Goal: Share content: Share content

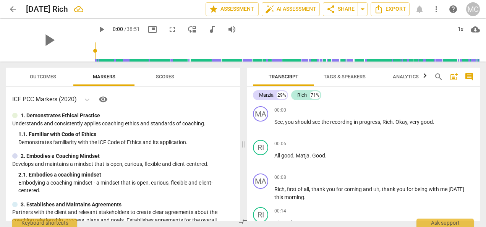
click at [478, 95] on div "Marzia 29% Rich 71% MA play_arrow pause 00:00 + Add competency keyboard_arrow_r…" at bounding box center [363, 154] width 233 height 134
click at [308, 157] on span "Matja" at bounding box center [303, 155] width 14 height 6
click at [378, 187] on span "uh" at bounding box center [376, 189] width 6 height 6
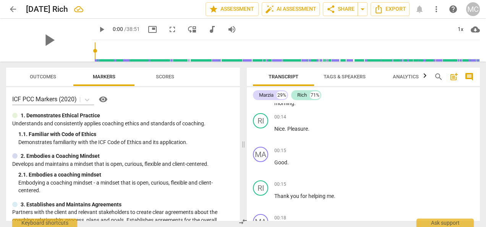
scroll to position [161, 0]
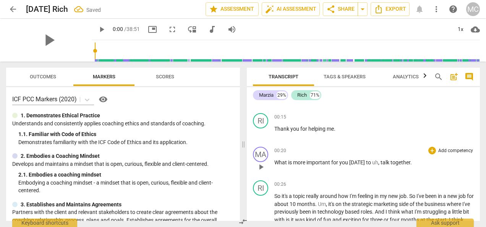
click at [372, 162] on span "uh" at bounding box center [375, 162] width 6 height 6
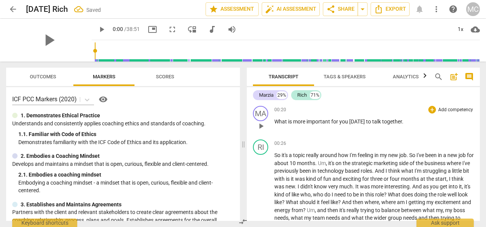
scroll to position [210, 0]
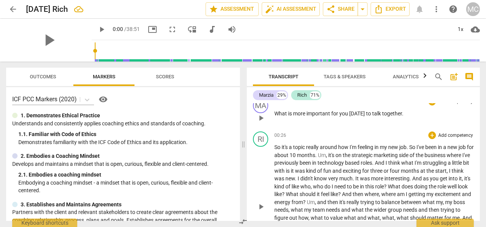
click at [335, 155] on span "it's" at bounding box center [331, 155] width 7 height 6
click at [307, 201] on span "?" at bounding box center [305, 202] width 4 height 6
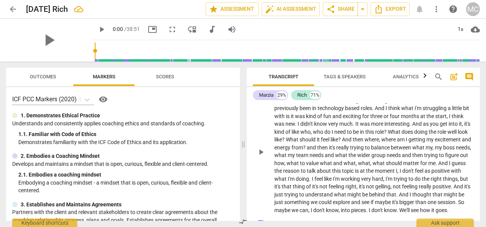
scroll to position [346, 0]
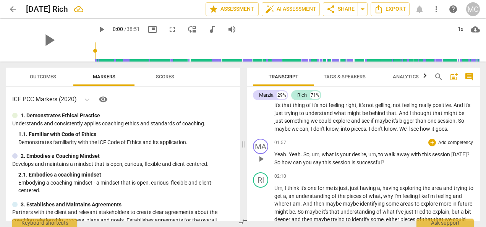
click at [309, 157] on span "So" at bounding box center [306, 154] width 6 height 6
click at [351, 157] on span "um" at bounding box center [353, 154] width 8 height 6
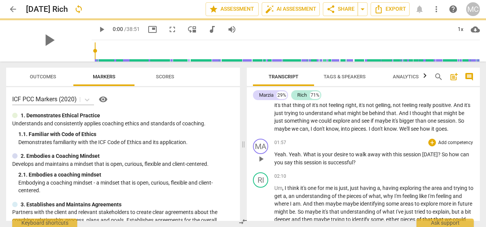
scroll to position [348, 0]
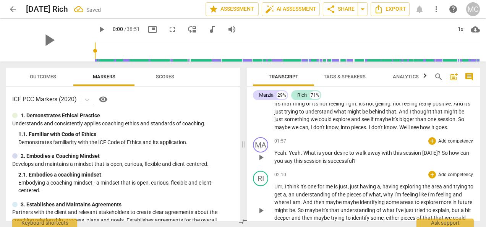
click at [285, 189] on span "I" at bounding box center [286, 186] width 3 height 6
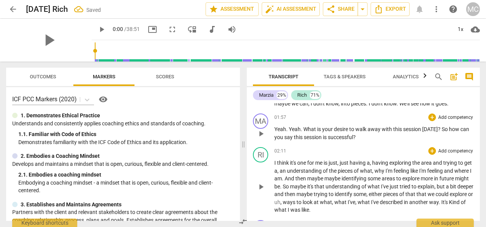
scroll to position [452, 0]
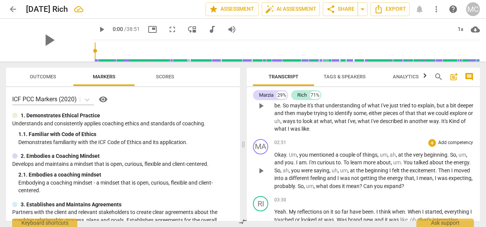
click at [290, 158] on span "Um" at bounding box center [293, 155] width 8 height 6
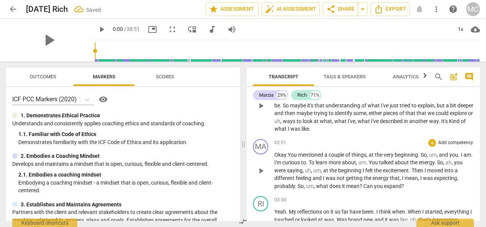
click at [422, 158] on span "So" at bounding box center [424, 155] width 6 height 6
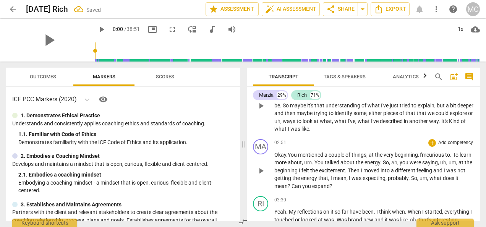
click at [314, 165] on span "." at bounding box center [313, 162] width 3 height 6
click at [383, 165] on span "," at bounding box center [382, 162] width 2 height 6
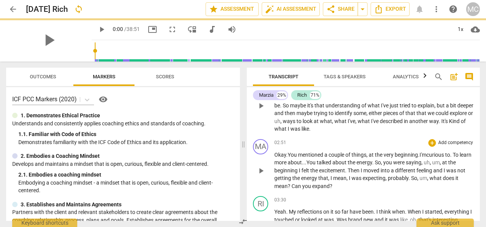
click at [438, 166] on p "Okay . Y ou mentioned a couple of things , at the very beginning . I 'm curious…" at bounding box center [373, 170] width 199 height 39
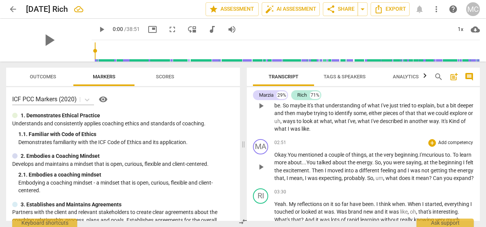
click at [373, 181] on span "So" at bounding box center [370, 178] width 6 height 6
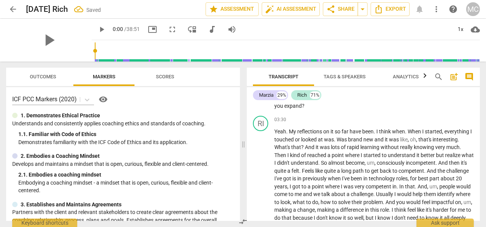
scroll to position [540, 0]
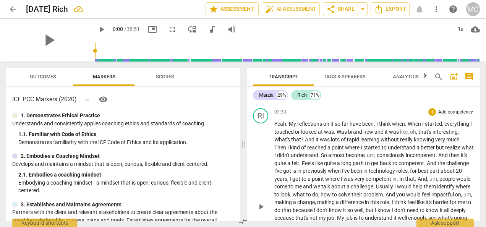
click at [374, 158] on span "um" at bounding box center [371, 155] width 8 height 6
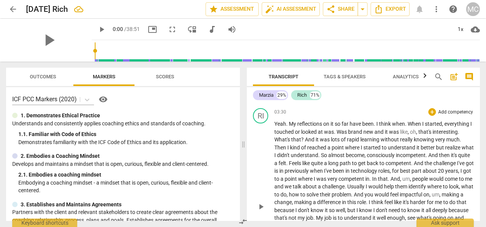
click at [410, 182] on span "um" at bounding box center [406, 179] width 8 height 6
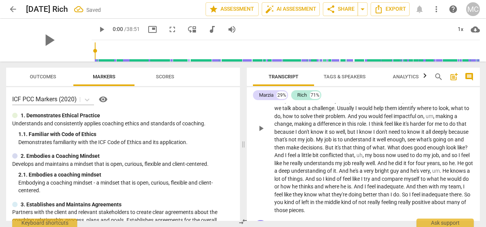
scroll to position [700, 0]
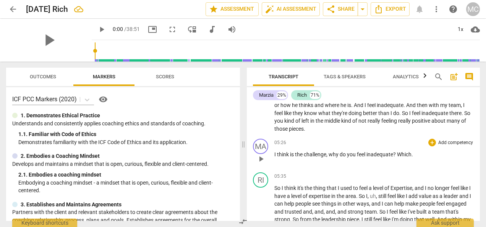
click at [416, 159] on p "I think is the challenge , why do you feel inadequate ? Which ." at bounding box center [373, 155] width 199 height 8
click at [330, 157] on span "why" at bounding box center [334, 154] width 11 height 6
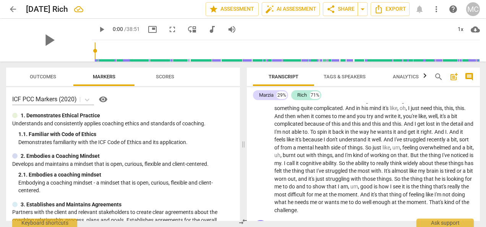
scroll to position [924, 0]
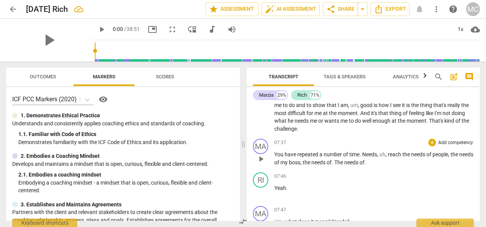
click at [361, 157] on span "." at bounding box center [361, 154] width 3 height 6
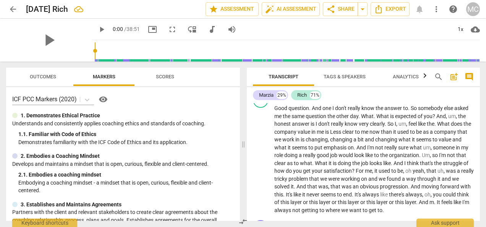
scroll to position [1152, 0]
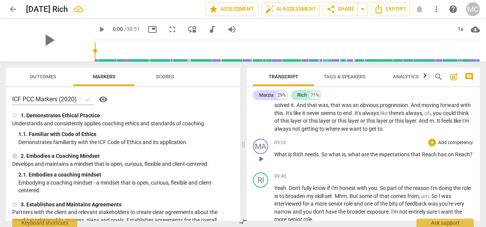
click at [437, 157] on span "Reach" at bounding box center [430, 154] width 16 height 6
click at [319, 157] on span "needs" at bounding box center [311, 154] width 14 height 6
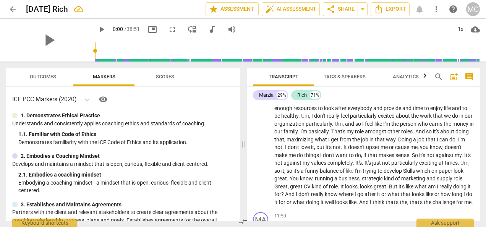
scroll to position [1420, 0]
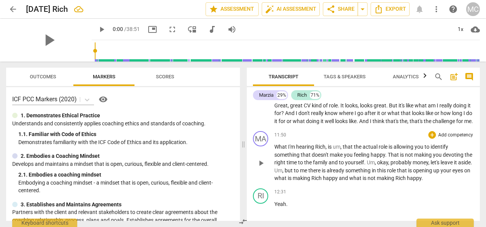
click at [333, 150] on span "is" at bounding box center [330, 147] width 5 height 6
click at [345, 165] on span "Um" at bounding box center [347, 162] width 8 height 6
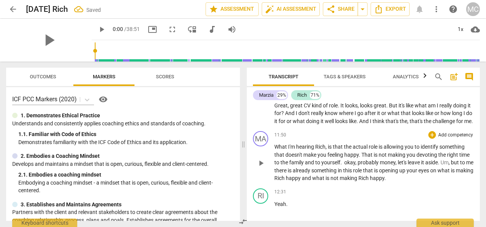
click at [442, 165] on span "Um" at bounding box center [444, 162] width 8 height 6
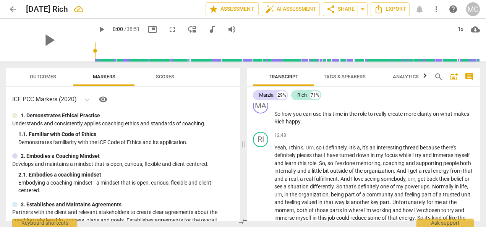
scroll to position [1551, 0]
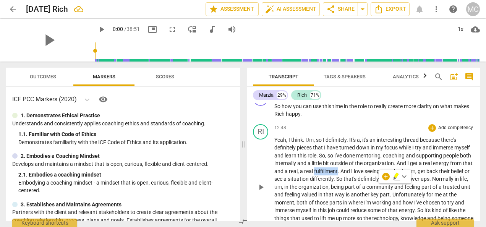
drag, startPoint x: 363, startPoint y: 184, endPoint x: 368, endPoint y: 189, distance: 7.0
click at [368, 189] on p "Yeah , I think . Um , so I definitely . It's a , it's an interesting thread bec…" at bounding box center [373, 187] width 199 height 102
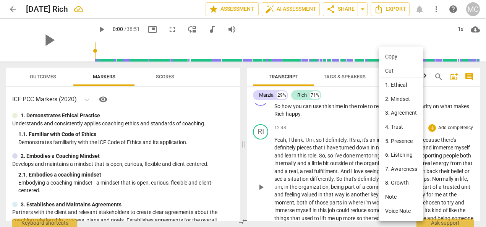
click at [363, 185] on div at bounding box center [243, 113] width 486 height 227
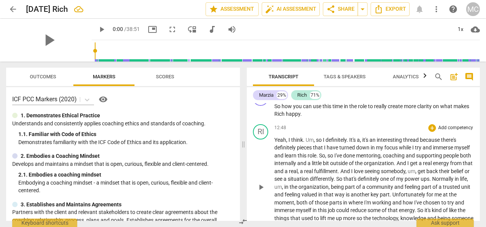
click at [338, 174] on span "fulfillment" at bounding box center [326, 171] width 24 height 6
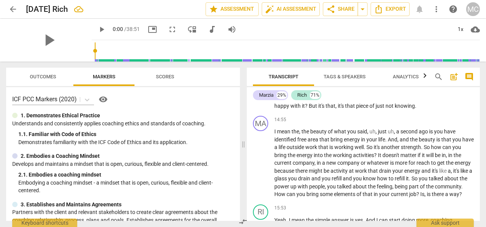
scroll to position [1801, 0]
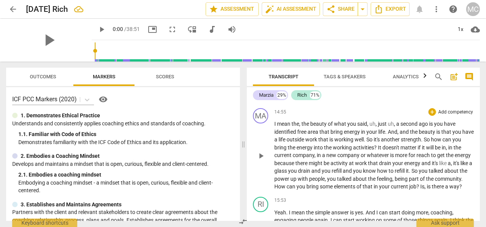
click at [300, 135] on span "free" at bounding box center [302, 132] width 10 height 6
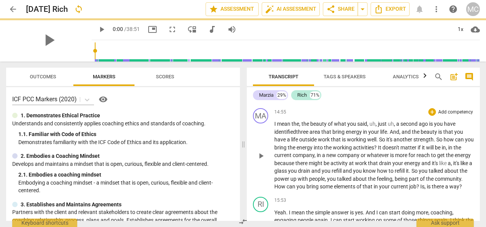
click at [317, 135] on span "area" at bounding box center [315, 132] width 12 height 6
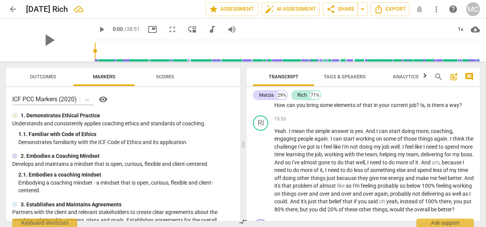
scroll to position [1905, 0]
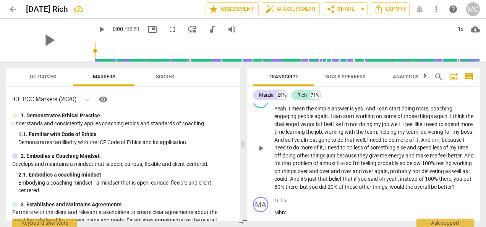
click at [351, 134] on div "15:53 + Add competency keyboard_arrow_right Yeah . I mean the simple answer is …" at bounding box center [373, 142] width 199 height 98
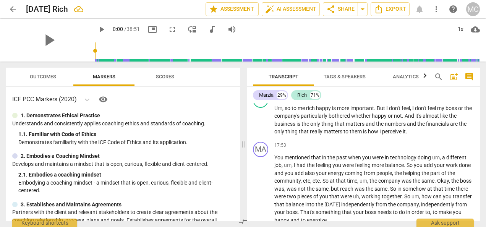
scroll to position [2119, 0]
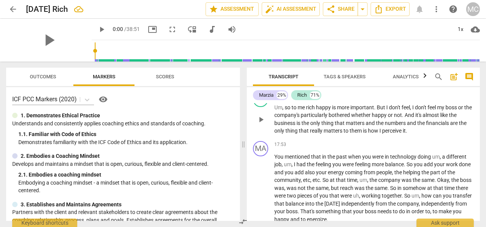
click at [308, 110] on span "rich" at bounding box center [311, 107] width 10 height 6
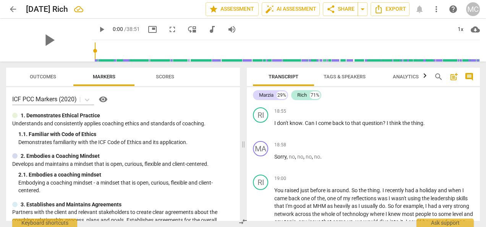
scroll to position [2152, 0]
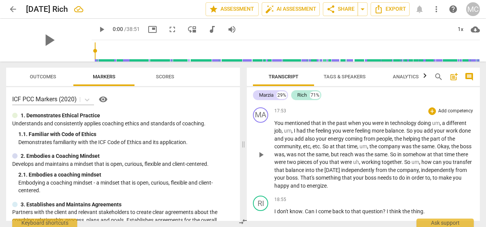
click at [434, 134] on span "add" at bounding box center [429, 131] width 10 height 6
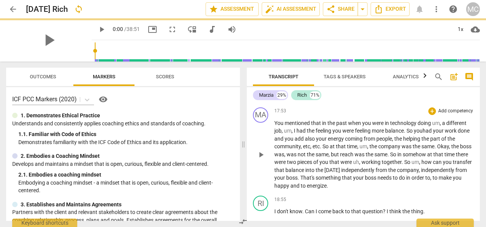
click at [305, 142] on span "add" at bounding box center [300, 139] width 10 height 6
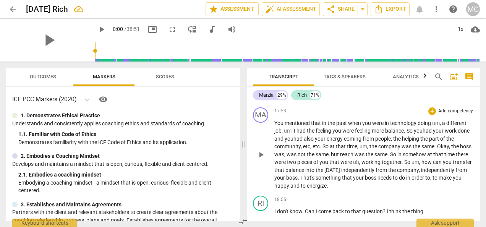
click at [402, 142] on span "the" at bounding box center [397, 139] width 9 height 6
click at [355, 157] on span "reach" at bounding box center [347, 154] width 15 height 6
click at [359, 165] on span "uh" at bounding box center [356, 162] width 6 height 6
click at [404, 165] on span "So" at bounding box center [400, 162] width 7 height 6
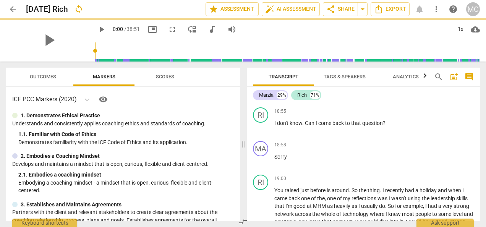
scroll to position [2308, 0]
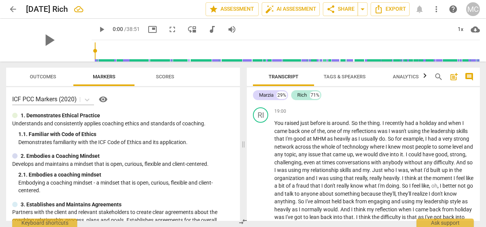
click at [292, 94] on p "Sorry" at bounding box center [373, 90] width 199 height 8
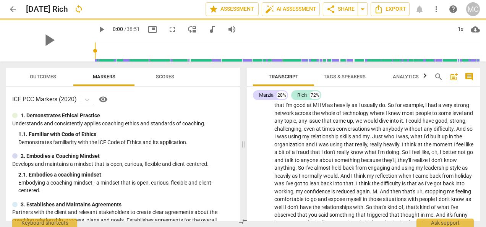
scroll to position [2274, 0]
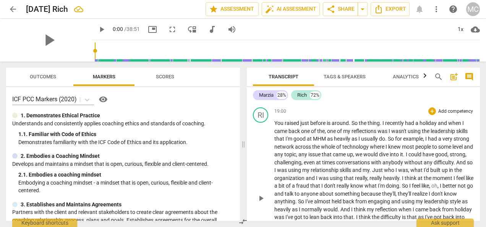
click at [275, 126] on span "You" at bounding box center [279, 123] width 10 height 6
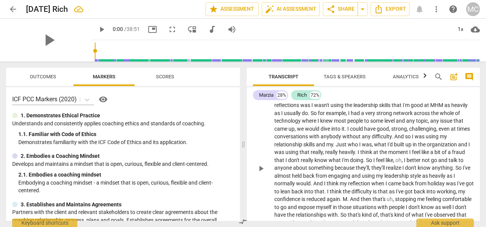
click at [438, 92] on span "before" at bounding box center [431, 89] width 16 height 6
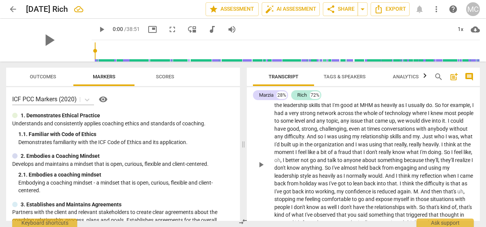
click at [381, 108] on span "as" at bounding box center [377, 105] width 7 height 6
click at [432, 108] on span "do" at bounding box center [429, 105] width 6 height 6
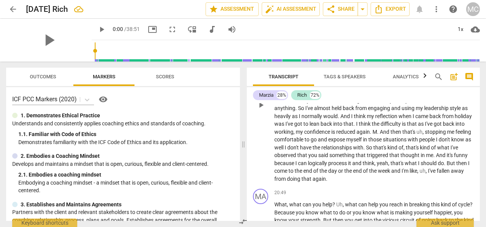
scroll to position [2415, 0]
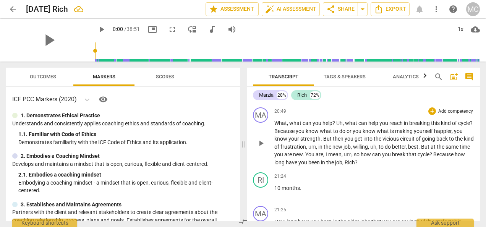
click at [353, 134] on span "or" at bounding box center [350, 131] width 6 height 6
click at [372, 157] on span "how" at bounding box center [366, 154] width 11 height 6
click at [399, 157] on span "Because" at bounding box center [387, 154] width 21 height 6
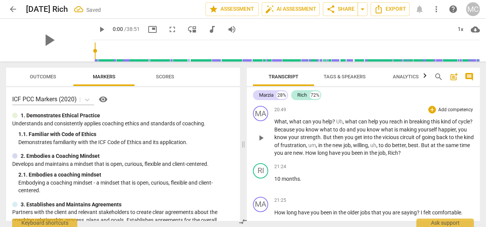
scroll to position [2506, 0]
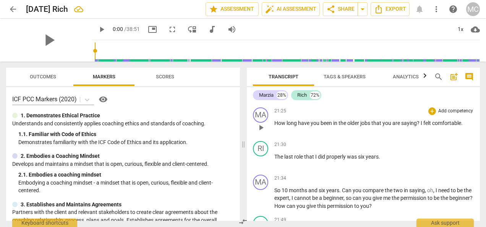
click at [419, 126] on span "?" at bounding box center [419, 123] width 4 height 6
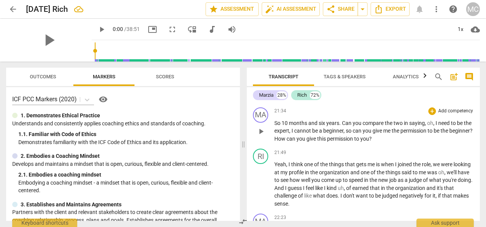
click at [392, 134] on span "me" at bounding box center [387, 131] width 8 height 6
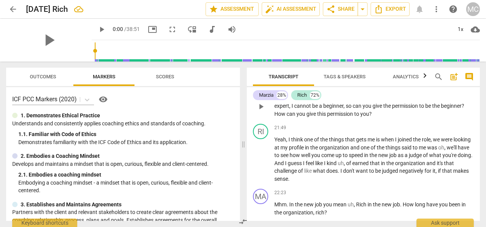
scroll to position [2680, 0]
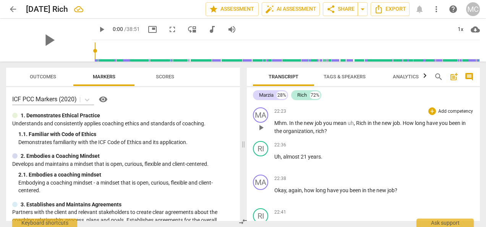
click at [403, 126] on span "How" at bounding box center [409, 123] width 12 height 6
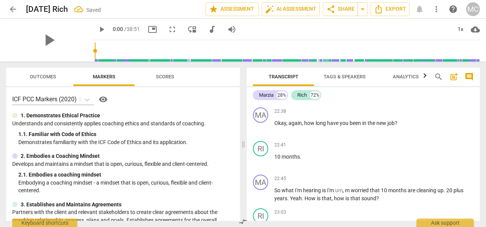
scroll to position [2814, 0]
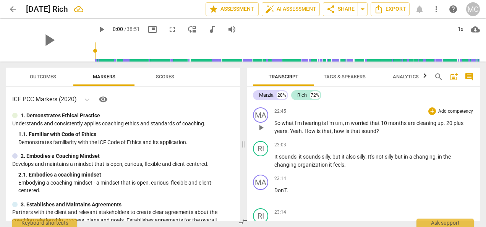
click at [349, 134] on span "is" at bounding box center [347, 131] width 5 height 6
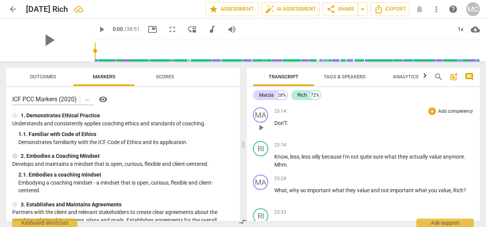
click at [297, 135] on div "23:14 + Add competency keyboard_arrow_right Don'T ." at bounding box center [373, 121] width 199 height 28
click at [289, 127] on p "Don'T ." at bounding box center [373, 123] width 199 height 8
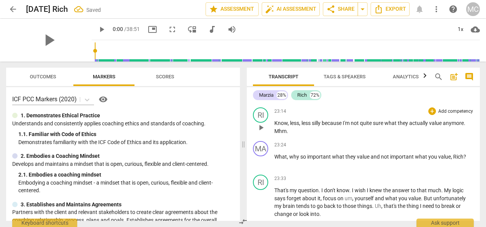
click at [272, 133] on div "play_arrow pause" at bounding box center [264, 128] width 19 height 10
click at [275, 126] on span "Know" at bounding box center [280, 123] width 13 height 6
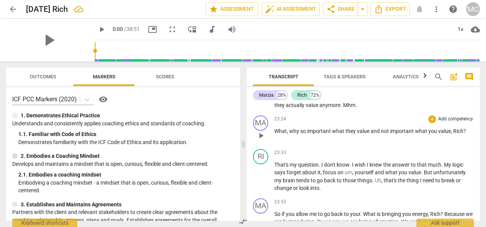
click at [287, 134] on span "," at bounding box center [288, 131] width 2 height 6
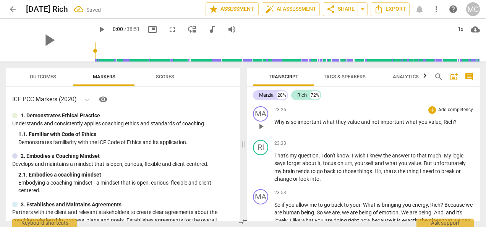
scroll to position [2972, 0]
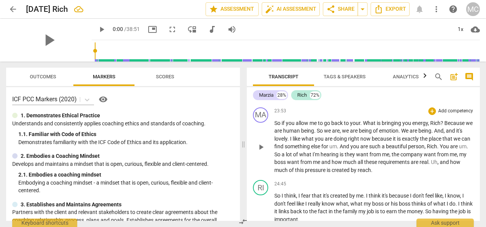
click at [321, 149] on span "else" at bounding box center [316, 146] width 10 height 6
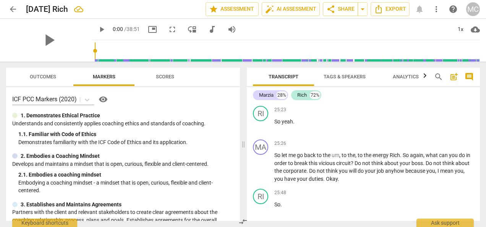
scroll to position [3211, 0]
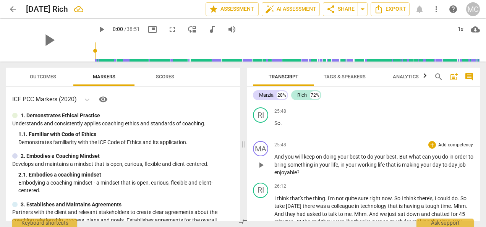
click at [407, 160] on span "But" at bounding box center [404, 157] width 10 height 6
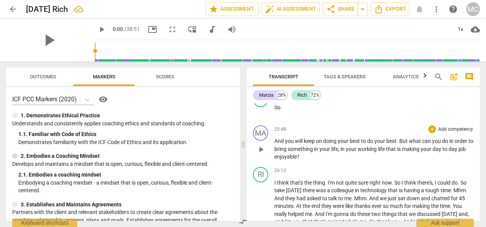
scroll to position [3177, 0]
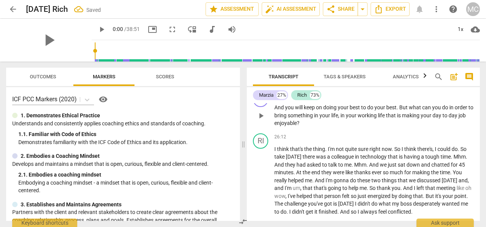
click at [409, 110] on span "But" at bounding box center [404, 107] width 10 height 6
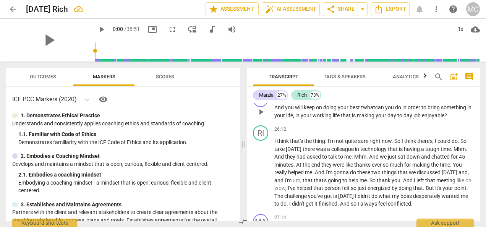
click at [298, 78] on p "So yeah ." at bounding box center [373, 74] width 199 height 8
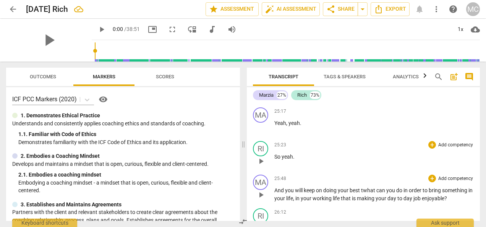
click at [299, 161] on p "So yeah ." at bounding box center [373, 157] width 199 height 8
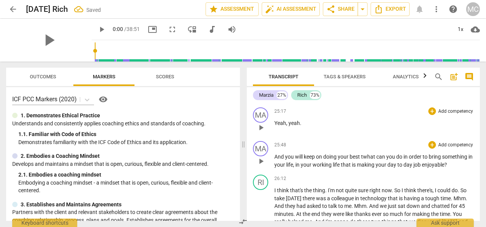
click at [306, 127] on p "Yeah , yeah ." at bounding box center [373, 123] width 199 height 8
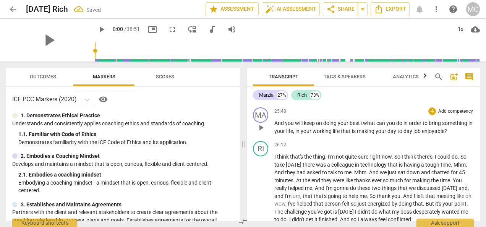
click at [362, 126] on span "twhat" at bounding box center [368, 123] width 15 height 6
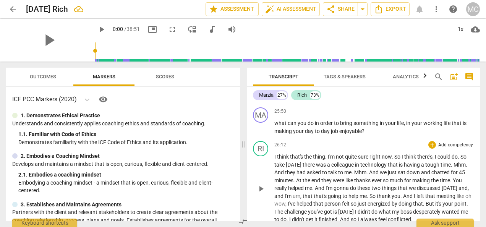
click at [340, 178] on div "RI play_arrow pause 26:12 + Add competency keyboard_arrow_right I think that's …" at bounding box center [363, 182] width 233 height 89
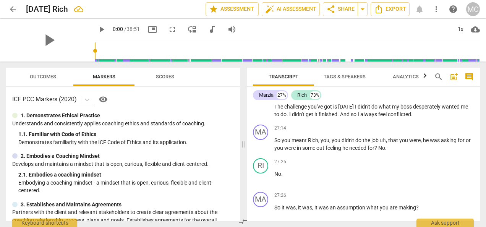
scroll to position [3201, 0]
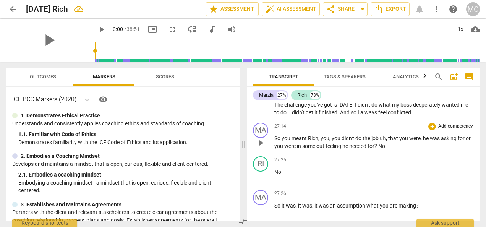
click at [419, 141] on span "were" at bounding box center [414, 138] width 11 height 6
click at [283, 149] on span "out" at bounding box center [278, 146] width 9 height 6
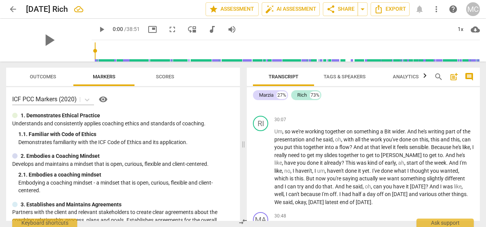
scroll to position [3972, 0]
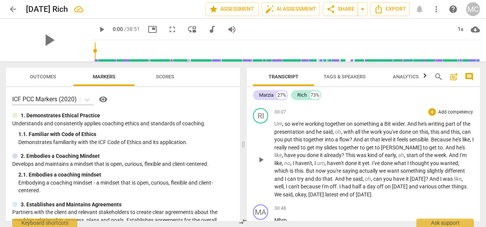
click at [431, 135] on span "," at bounding box center [429, 132] width 2 height 6
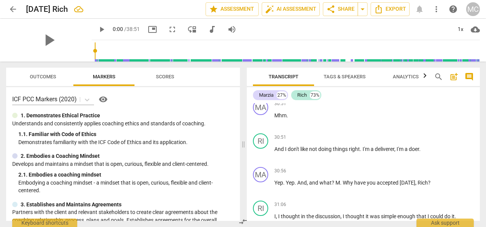
scroll to position [4211, 0]
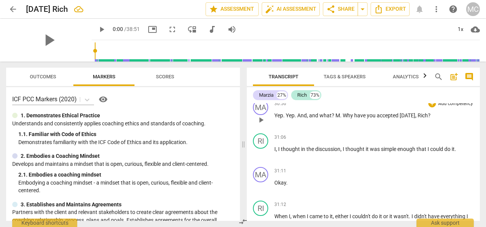
click at [342, 118] on span "." at bounding box center [341, 115] width 3 height 6
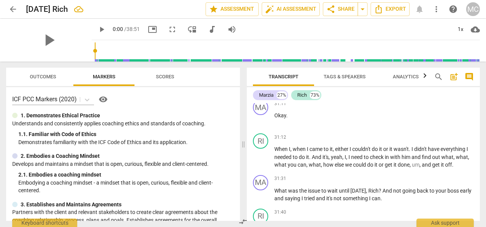
scroll to position [4353, 0]
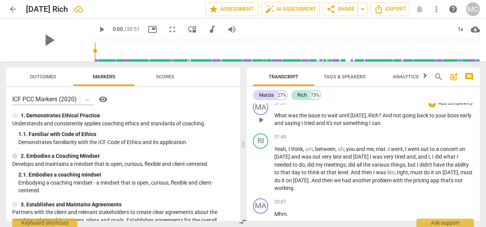
click at [400, 127] on p "What was the issue to wait until [DATE] , Rich ? And not going back to your bos…" at bounding box center [373, 120] width 199 height 16
click at [387, 152] on span "." at bounding box center [386, 149] width 3 height 6
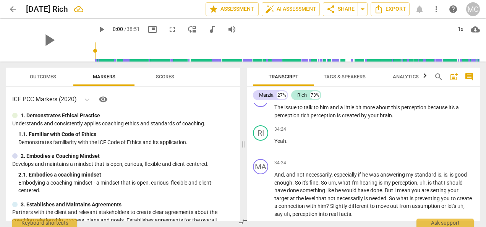
scroll to position [5017, 0]
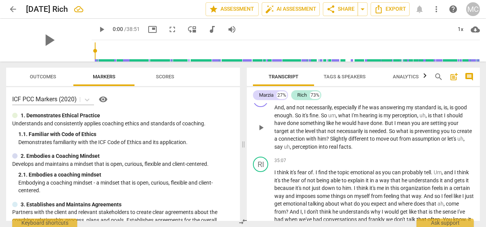
click at [415, 110] on span "my" at bounding box center [410, 107] width 8 height 6
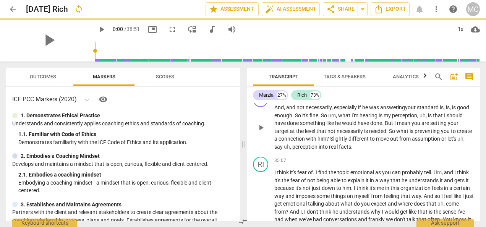
click at [362, 110] on span "if" at bounding box center [360, 107] width 4 height 6
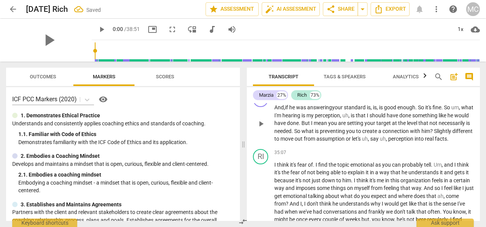
click at [315, 118] on span "my" at bounding box center [310, 115] width 8 height 6
click at [368, 142] on span "uh" at bounding box center [365, 139] width 6 height 6
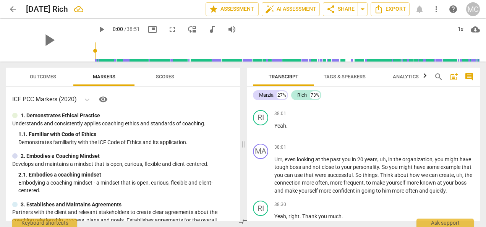
scroll to position [5734, 0]
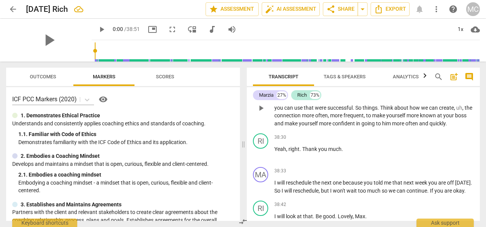
click at [460, 95] on span "have" at bounding box center [465, 92] width 11 height 6
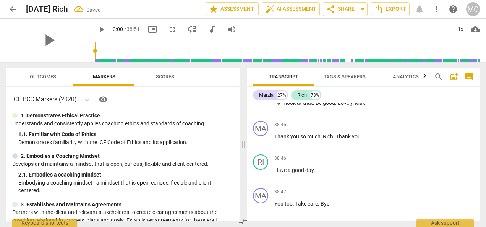
scroll to position [5815, 0]
click at [370, 107] on p "I will look at that . Be good . [PERSON_NAME] ." at bounding box center [373, 103] width 199 height 8
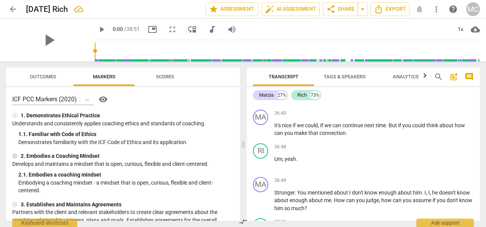
scroll to position [5128, 0]
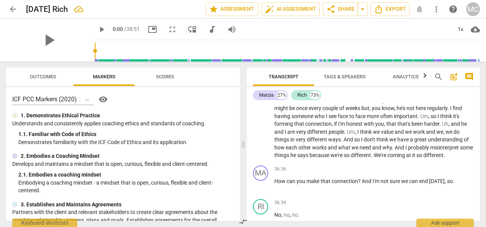
click at [483, 77] on div "Transcript Tags & Speakers Analytics search post_add comment Marzia 27% Rich 73…" at bounding box center [365, 144] width 242 height 165
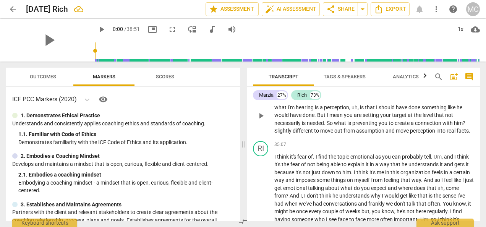
click at [477, 81] on div "RI play_arrow pause 34:24 + Add competency keyboard_arrow_right Yeah ." at bounding box center [363, 64] width 233 height 34
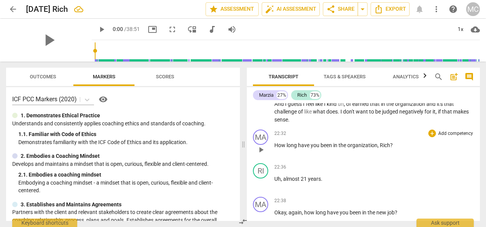
scroll to position [2657, 0]
click at [476, 100] on div "Marzia 27% Rich 73% MA play_arrow pause 00:00 + Add competency keyboard_arrow_r…" at bounding box center [363, 154] width 233 height 134
click at [477, 106] on div "RI play_arrow pause 21:49 + Add competency keyboard_arrow_right Yeah , I think …" at bounding box center [363, 94] width 233 height 65
click at [476, 111] on div "RI play_arrow pause 21:49 + Add competency keyboard_arrow_right Yeah , I think …" at bounding box center [363, 94] width 233 height 65
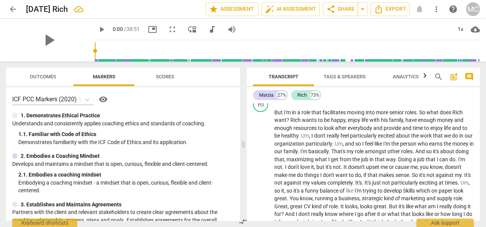
scroll to position [1215, 0]
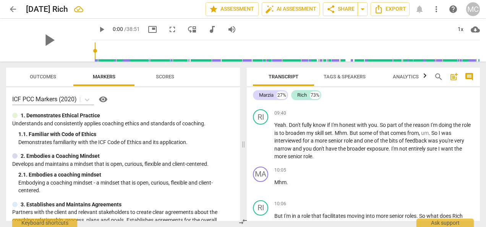
click at [15, 9] on span "arrow_back" at bounding box center [12, 9] width 9 height 9
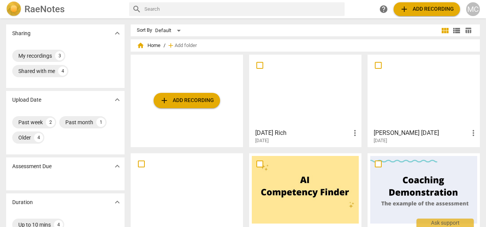
click at [412, 99] on div at bounding box center [423, 91] width 107 height 68
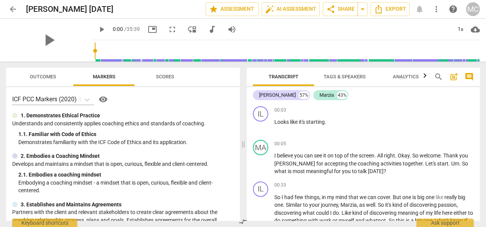
click at [478, 91] on div "[PERSON_NAME] 57% Marzia 43% IL play_arrow pause 00:03 + Add competency keyboar…" at bounding box center [363, 154] width 233 height 134
click at [478, 99] on div "[PERSON_NAME] 57% Marzia 43% IL play_arrow pause 00:03 + Add competency keyboar…" at bounding box center [363, 154] width 233 height 134
click at [339, 123] on p "Looks like it's starting ." at bounding box center [373, 122] width 199 height 8
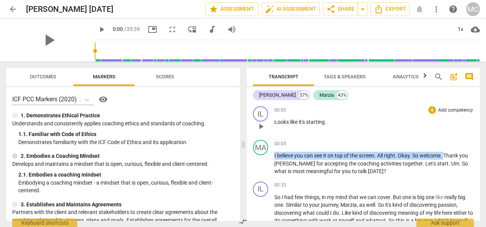
drag, startPoint x: 447, startPoint y: 155, endPoint x: 254, endPoint y: 135, distance: 194.3
click at [254, 135] on div "IL play_arrow pause 00:03 + Add competency keyboard_arrow_right Looks like it's…" at bounding box center [363, 162] width 233 height 118
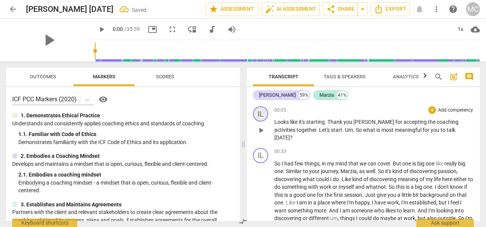
click at [261, 115] on div "IL" at bounding box center [260, 113] width 15 height 15
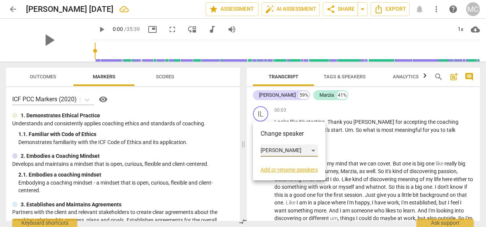
click at [315, 152] on div "[PERSON_NAME]" at bounding box center [289, 150] width 57 height 12
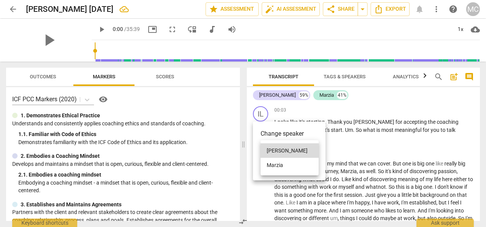
click at [293, 164] on li "Marzia" at bounding box center [290, 165] width 58 height 15
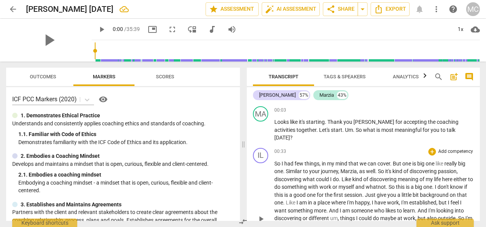
click at [320, 160] on span "," at bounding box center [320, 163] width 2 height 6
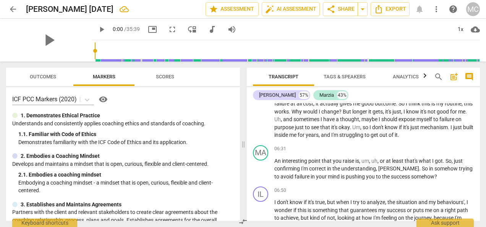
scroll to position [938, 0]
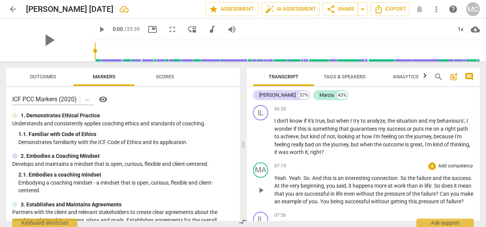
click at [325, 175] on span "this" at bounding box center [328, 178] width 10 height 6
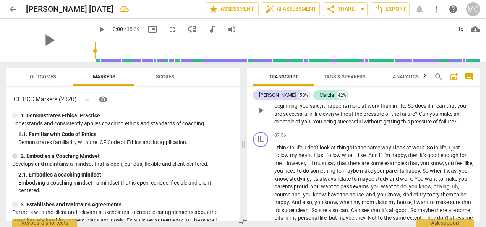
scroll to position [1099, 0]
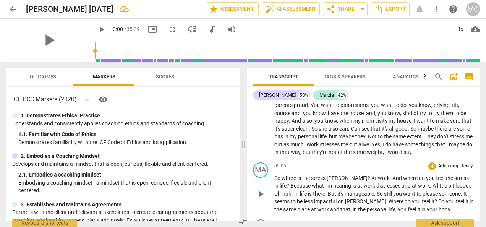
click at [291, 191] on span "." at bounding box center [292, 194] width 3 height 6
click at [328, 175] on span "[PERSON_NAME]" at bounding box center [347, 178] width 41 height 6
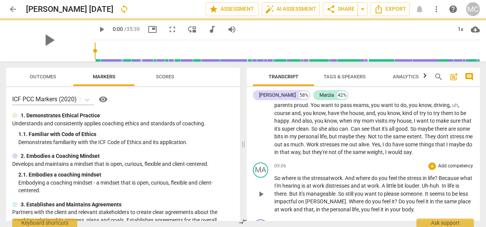
click at [348, 175] on span "And" at bounding box center [350, 178] width 11 height 6
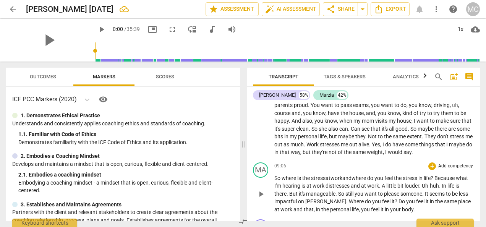
click at [456, 175] on span "what" at bounding box center [462, 178] width 12 height 6
click at [340, 183] on span "distresses" at bounding box center [337, 186] width 25 height 6
click at [430, 183] on span "manageable" at bounding box center [444, 186] width 29 height 6
click at [345, 191] on span "." at bounding box center [343, 194] width 3 height 6
click at [403, 198] on span "and" at bounding box center [398, 201] width 10 height 6
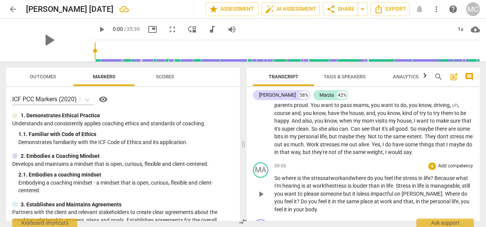
click at [413, 198] on span "that" at bounding box center [408, 201] width 10 height 6
click at [434, 198] on span "," at bounding box center [433, 201] width 2 height 6
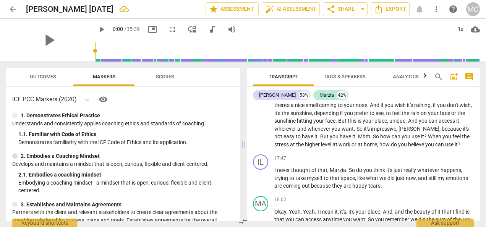
scroll to position [2104, 0]
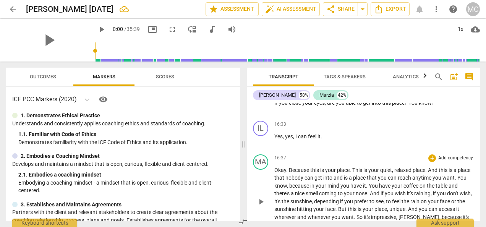
click at [313, 167] on span "this" at bounding box center [315, 170] width 10 height 6
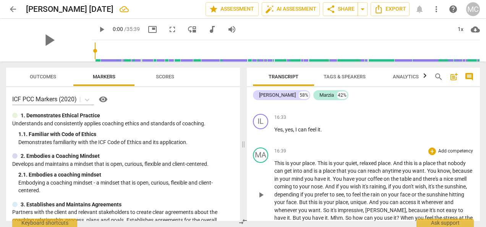
scroll to position [2192, 0]
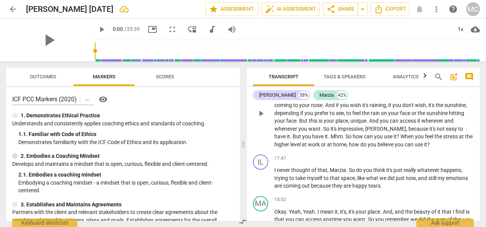
click at [331, 133] on span "Mhm" at bounding box center [336, 136] width 12 height 6
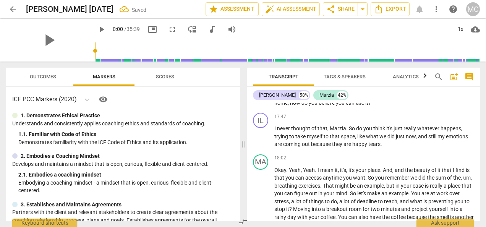
scroll to position [2240, 0]
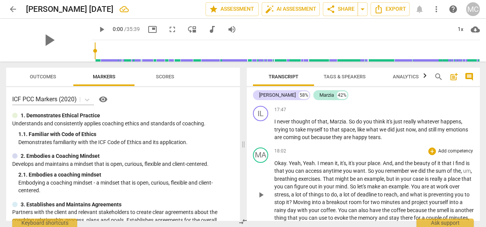
click at [343, 168] on span "you" at bounding box center [348, 171] width 10 height 6
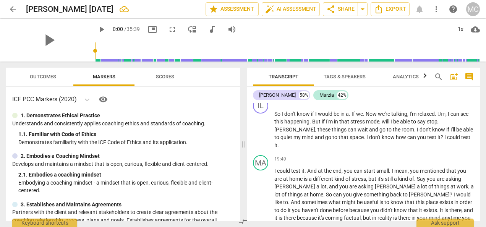
scroll to position [2461, 0]
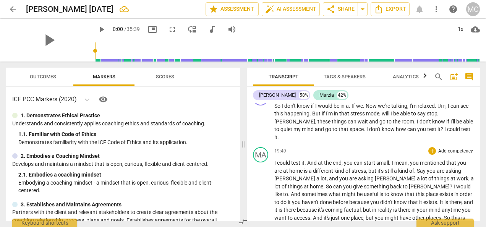
click at [345, 160] on span "you" at bounding box center [349, 163] width 10 height 6
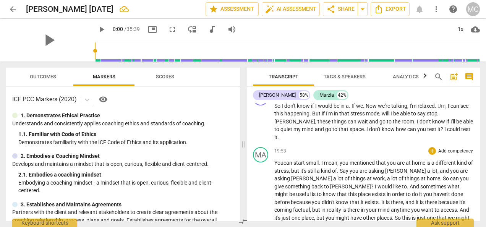
click at [389, 160] on span "you" at bounding box center [392, 163] width 10 height 6
click at [373, 175] on span "work" at bounding box center [379, 178] width 12 height 6
click at [375, 183] on span "I" at bounding box center [376, 186] width 3 height 6
click at [314, 191] on span "do" at bounding box center [317, 194] width 7 height 6
click at [295, 191] on span "in" at bounding box center [291, 194] width 5 height 6
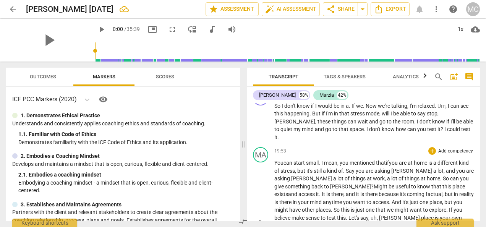
click at [400, 191] on span "it's" at bounding box center [403, 194] width 7 height 6
click at [338, 199] on span "anytime" at bounding box center [348, 202] width 20 height 6
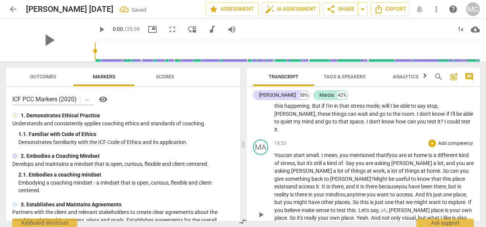
scroll to position [2476, 0]
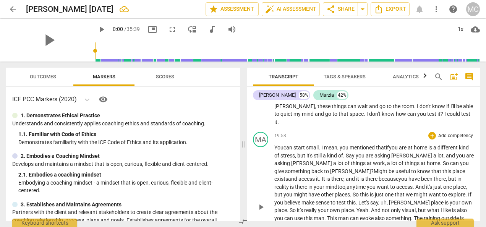
click at [347, 199] on span "this" at bounding box center [351, 202] width 9 height 6
click at [370, 207] on span "this" at bounding box center [375, 210] width 10 height 6
drag, startPoint x: 346, startPoint y: 202, endPoint x: 304, endPoint y: 204, distance: 41.7
click at [304, 204] on p "You can start small . I mean , you mentioned that if you are at home is a diffe…" at bounding box center [373, 203] width 199 height 118
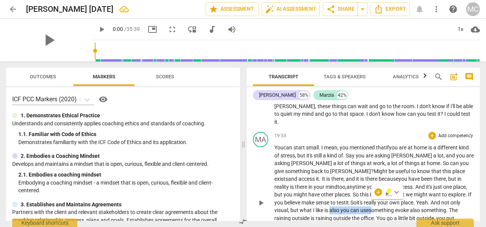
click at [329, 207] on span "also" at bounding box center [334, 210] width 11 height 6
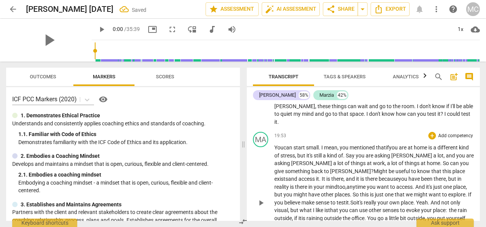
click at [351, 215] on span "office" at bounding box center [357, 218] width 13 height 6
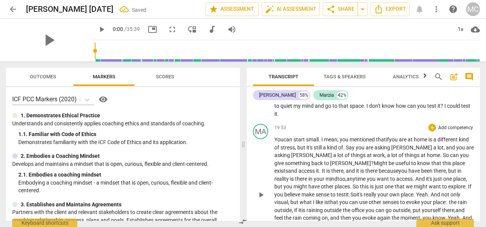
click at [303, 215] on span "coming" at bounding box center [312, 218] width 19 height 6
click at [316, 215] on span "then" at bounding box center [322, 218] width 12 height 6
click at [354, 215] on span "the" at bounding box center [358, 218] width 9 height 6
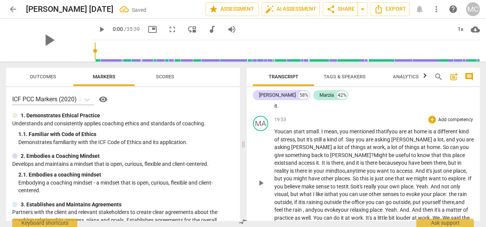
scroll to position [2500, 0]
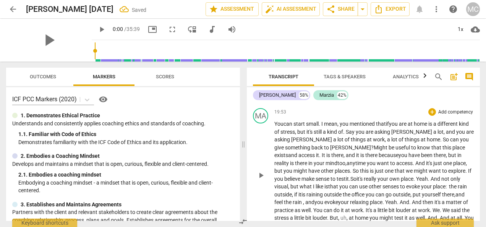
click at [382, 199] on span "." at bounding box center [383, 202] width 3 height 6
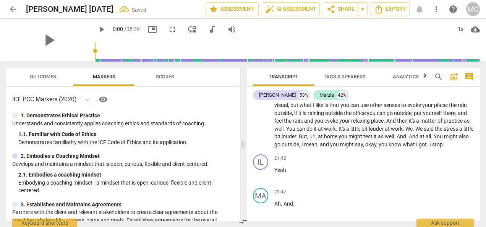
click at [405, 126] on span "We" at bounding box center [408, 129] width 7 height 6
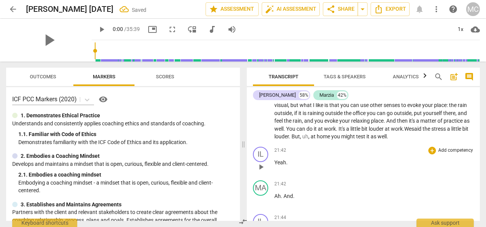
click at [301, 159] on p "Yeah ." at bounding box center [373, 163] width 199 height 8
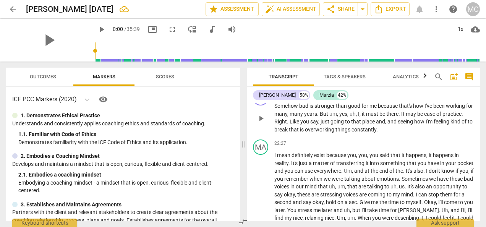
scroll to position [2788, 0]
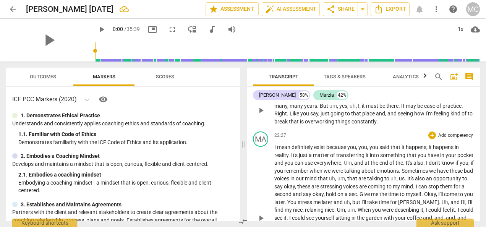
click at [342, 152] on span "transferring" at bounding box center [350, 155] width 29 height 6
click at [352, 160] on span "Um" at bounding box center [348, 163] width 8 height 6
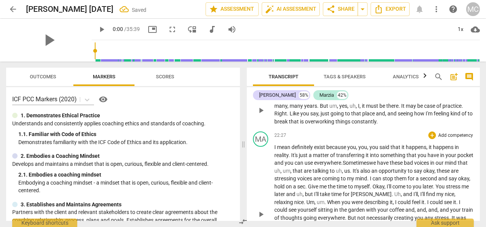
click at [280, 168] on span "uh" at bounding box center [277, 171] width 6 height 6
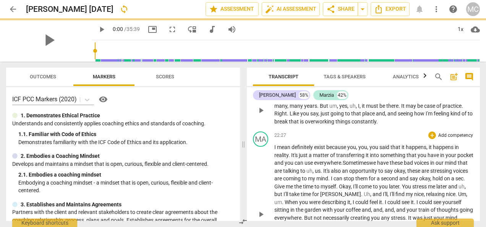
click at [313, 168] on span "uh" at bounding box center [309, 171] width 6 height 6
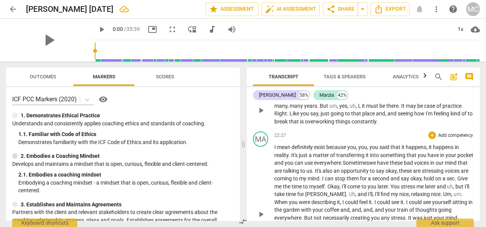
click at [422, 168] on span "are" at bounding box center [417, 171] width 9 height 6
click at [401, 183] on span "You" at bounding box center [395, 186] width 10 height 6
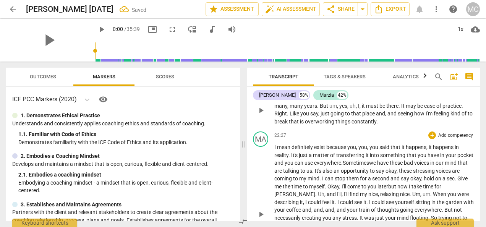
click at [410, 191] on span "." at bounding box center [411, 194] width 3 height 6
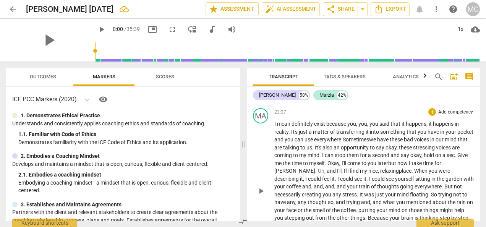
scroll to position [2819, 0]
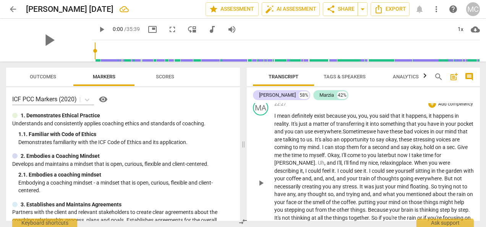
click at [444, 175] on span "But" at bounding box center [449, 178] width 10 height 6
click at [359, 191] on span "trying" at bounding box center [353, 194] width 15 height 6
click at [356, 207] on span "." at bounding box center [356, 210] width 3 height 6
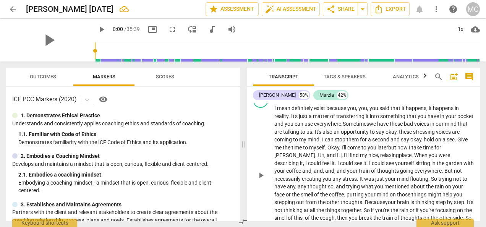
scroll to position [2835, 0]
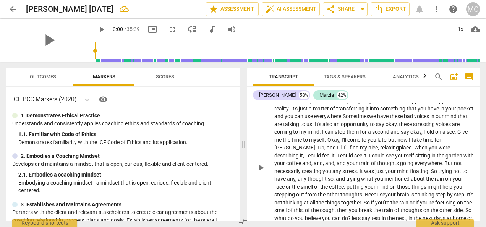
click at [337, 207] on span "," at bounding box center [336, 210] width 2 height 6
click at [291, 215] on span "you" at bounding box center [287, 218] width 10 height 6
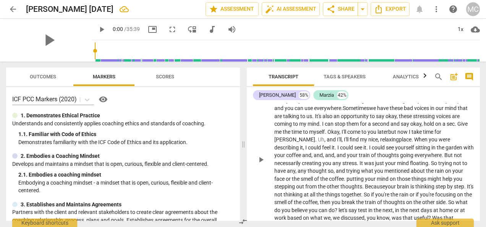
scroll to position [2924, 0]
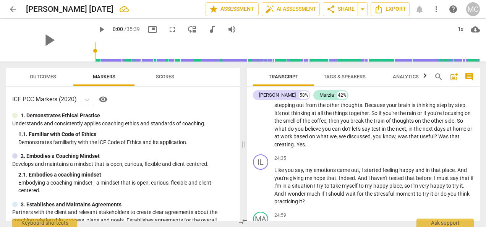
click at [408, 126] on span "," at bounding box center [407, 129] width 2 height 6
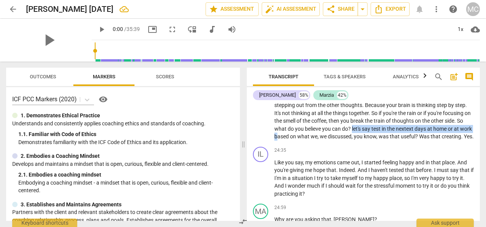
drag, startPoint x: 360, startPoint y: 121, endPoint x: 290, endPoint y: 129, distance: 70.8
click at [290, 129] on p "I mean definitely exist because you , you , you said that it happens , it happe…" at bounding box center [373, 73] width 199 height 133
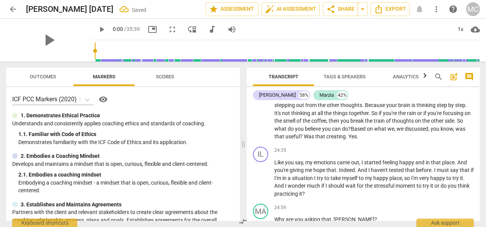
click at [428, 126] on span "discussed" at bounding box center [417, 129] width 24 height 6
click at [373, 128] on p "I mean definitely exist because you , you , you said that it happens , it happe…" at bounding box center [373, 73] width 199 height 133
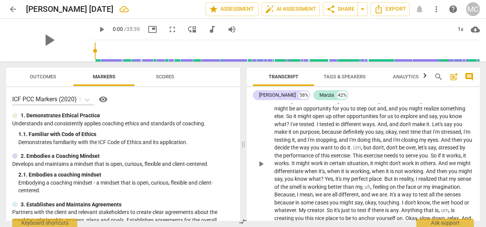
scroll to position [3134, 0]
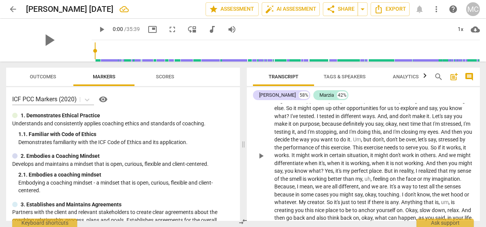
click at [327, 164] on span "," at bounding box center [326, 163] width 2 height 6
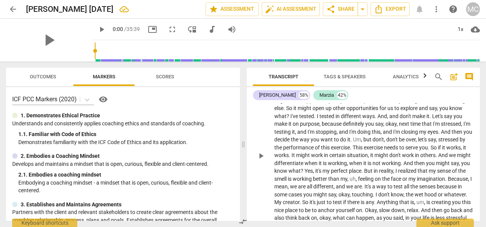
click at [445, 182] on span "." at bounding box center [446, 179] width 3 height 6
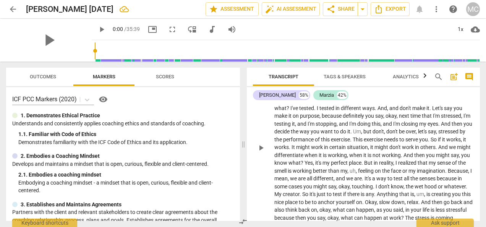
click at [274, 203] on div "play_arrow pause" at bounding box center [264, 148] width 19 height 175
click at [377, 197] on span "Anything" at bounding box center [388, 194] width 23 height 6
click at [378, 186] on span "I" at bounding box center [377, 186] width 3 height 6
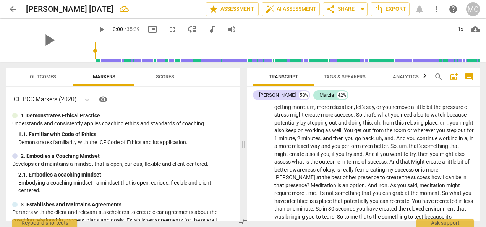
scroll to position [3406, 0]
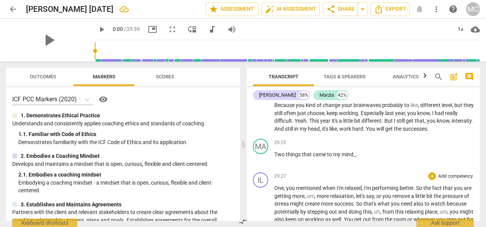
click at [274, 191] on span "One" at bounding box center [279, 188] width 10 height 6
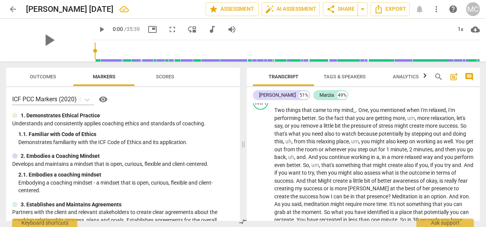
scroll to position [3451, 0]
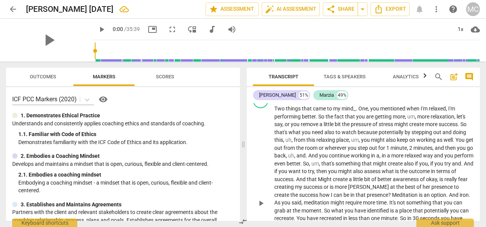
click at [285, 143] on span "," at bounding box center [284, 140] width 2 height 6
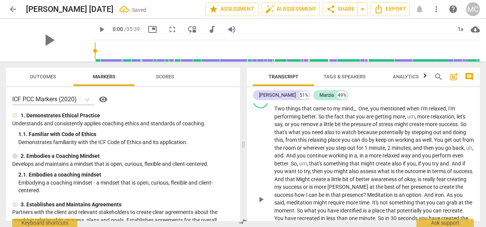
click at [415, 143] on span "working" at bounding box center [405, 140] width 20 height 6
click at [457, 151] on span "," at bounding box center [456, 148] width 2 height 6
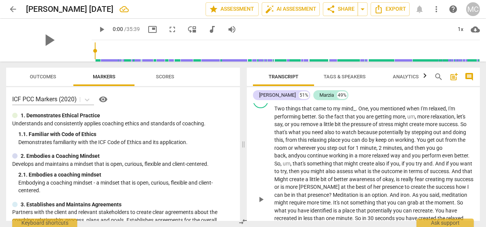
click at [435, 167] on span "And" at bounding box center [440, 163] width 11 height 6
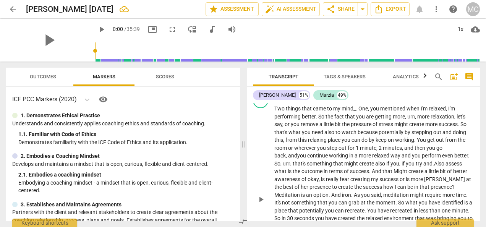
click at [372, 174] on span "And" at bounding box center [377, 171] width 11 height 6
click at [421, 190] on span "Meditation" at bounding box center [434, 187] width 27 height 6
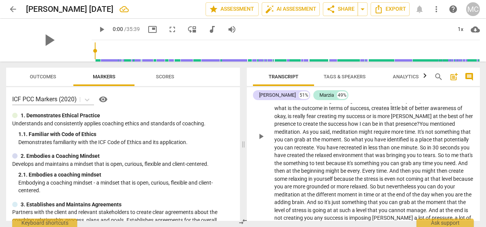
scroll to position [3522, 0]
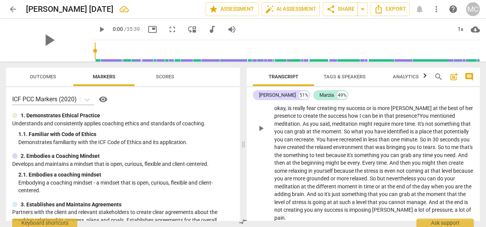
click at [352, 205] on span "such" at bounding box center [345, 202] width 13 height 6
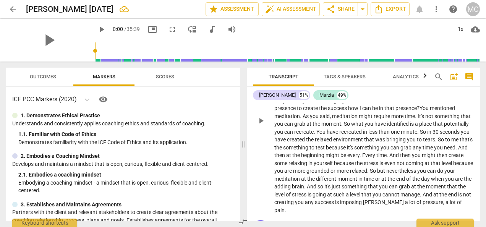
click at [433, 198] on span "And" at bounding box center [428, 194] width 11 height 6
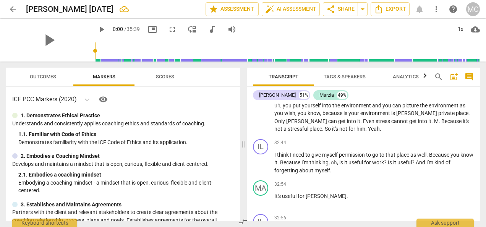
scroll to position [3844, 0]
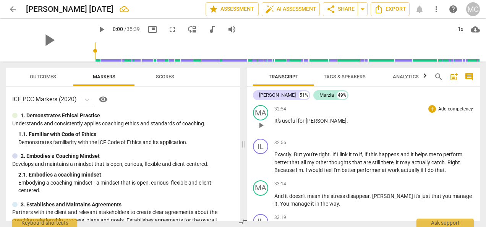
click at [336, 125] on p "It's useful for [PERSON_NAME] ." at bounding box center [373, 121] width 199 height 8
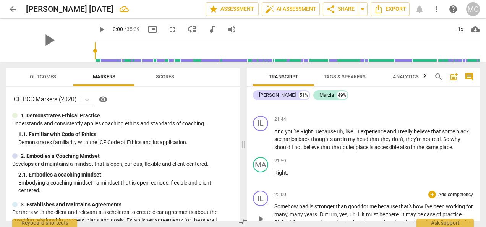
scroll to position [2680, 0]
click at [296, 169] on p "Right ." at bounding box center [373, 173] width 199 height 8
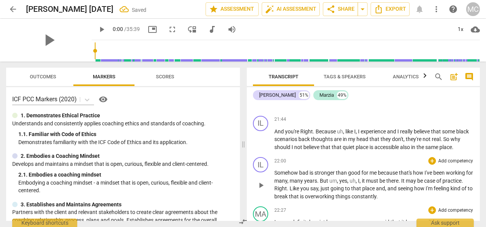
click at [273, 163] on div "IL play_arrow pause" at bounding box center [263, 178] width 21 height 43
click at [274, 170] on span "Somehow" at bounding box center [286, 173] width 25 height 6
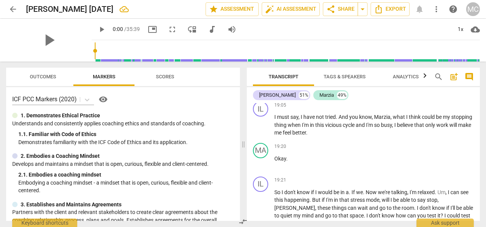
scroll to position [2374, 0]
click at [288, 160] on p "Okay ." at bounding box center [373, 159] width 199 height 8
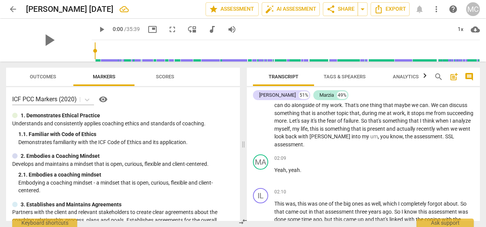
scroll to position [130, 0]
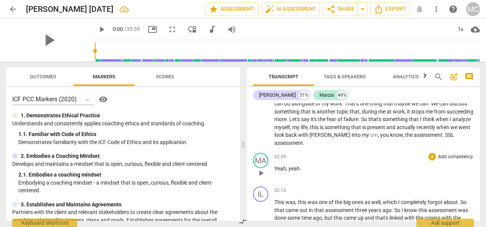
click at [301, 165] on p "Yeah , yeah ." at bounding box center [373, 169] width 199 height 8
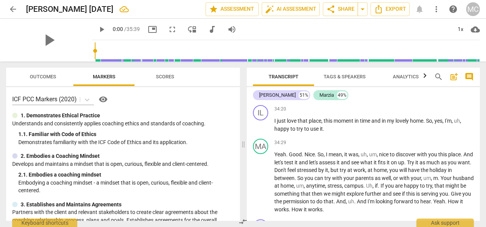
scroll to position [4189, 0]
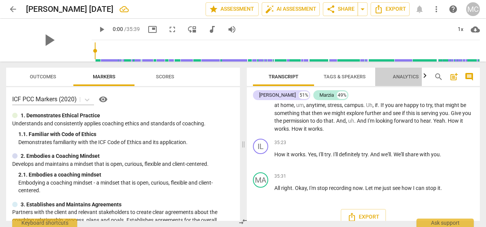
click at [406, 73] on span "Analytics" at bounding box center [406, 77] width 44 height 10
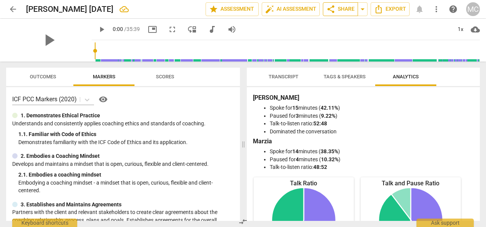
click at [343, 8] on span "share Share" at bounding box center [340, 9] width 28 height 9
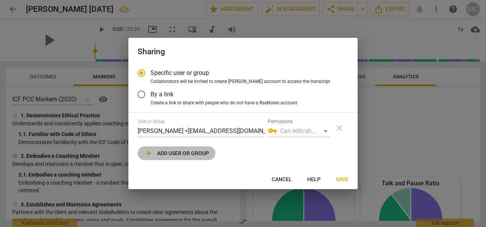
click at [176, 155] on span "add Add user or group" at bounding box center [176, 153] width 65 height 9
radio input "false"
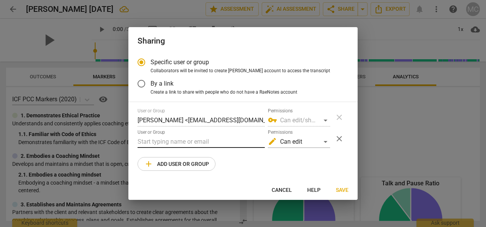
click at [178, 144] on input "text" at bounding box center [201, 142] width 127 height 12
paste input "[EMAIL_ADDRESS][DOMAIN_NAME]"
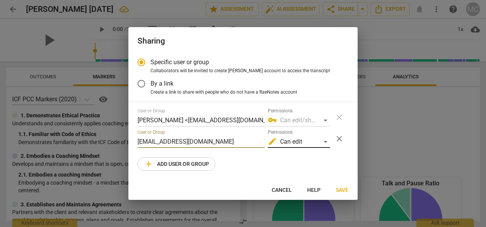
type input "[EMAIL_ADDRESS][DOMAIN_NAME]"
click at [325, 143] on div "edit Can edit" at bounding box center [299, 142] width 62 height 12
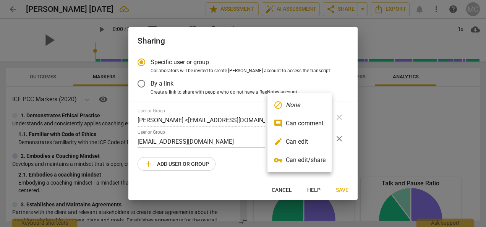
click at [296, 140] on li "edit Can edit" at bounding box center [299, 142] width 64 height 18
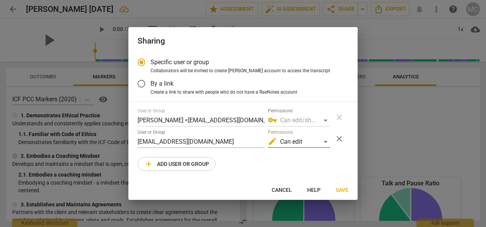
click at [340, 190] on span "Save" at bounding box center [342, 190] width 13 height 8
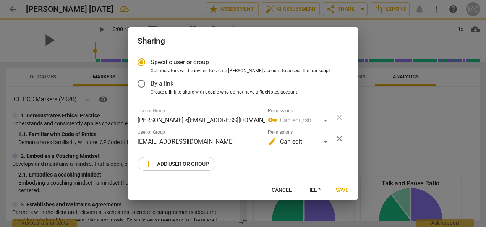
radio input "false"
type input "[PERSON_NAME] <[EMAIL_ADDRESS][DOMAIN_NAME]>"
